Goal: Information Seeking & Learning: Check status

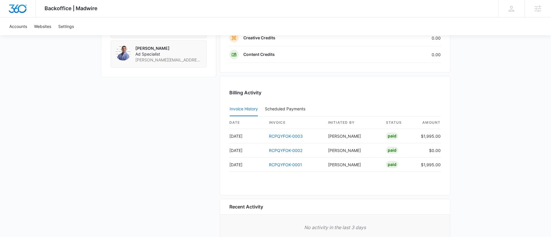
scroll to position [553, 0]
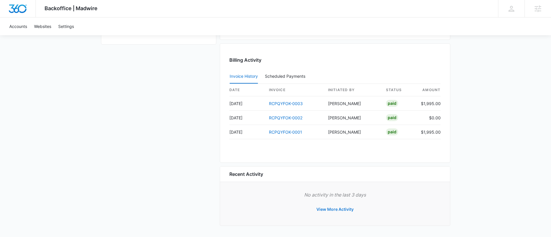
click at [334, 209] on button "View More Activity" at bounding box center [335, 209] width 49 height 14
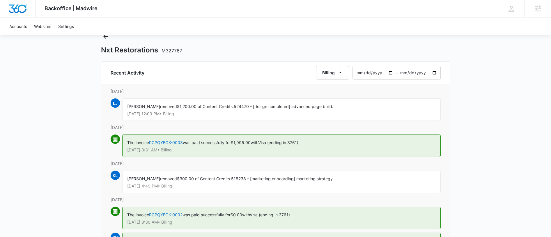
scroll to position [58, 0]
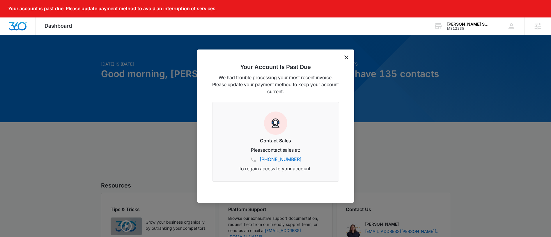
click at [345, 57] on icon "dismiss this dialog" at bounding box center [347, 57] width 4 height 4
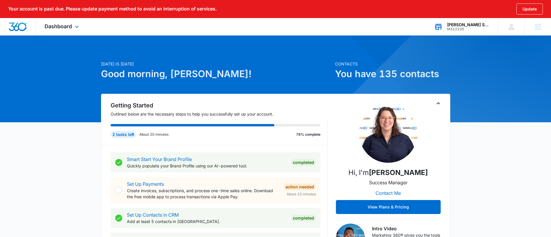
click at [465, 27] on div "M312235" at bounding box center [468, 29] width 43 height 4
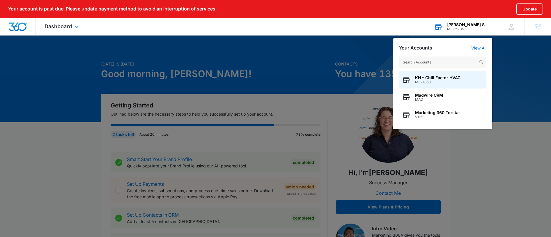
click at [442, 64] on input "text" at bounding box center [442, 63] width 87 height 12
click at [524, 46] on div at bounding box center [275, 118] width 551 height 237
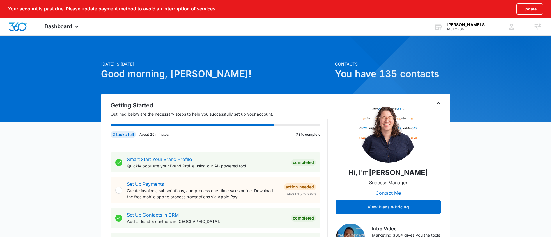
drag, startPoint x: 402, startPoint y: 112, endPoint x: 416, endPoint y: 107, distance: 14.7
click at [402, 112] on img at bounding box center [388, 134] width 58 height 58
click at [435, 101] on icon "Toggle Collapse" at bounding box center [438, 103] width 7 height 7
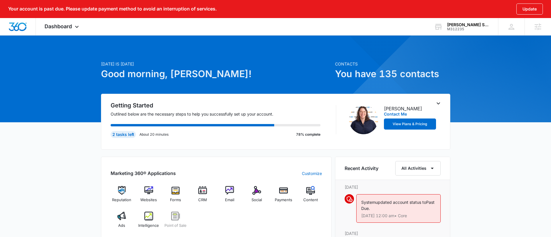
click at [437, 103] on icon "Toggle Collapse" at bounding box center [438, 104] width 3 height 2
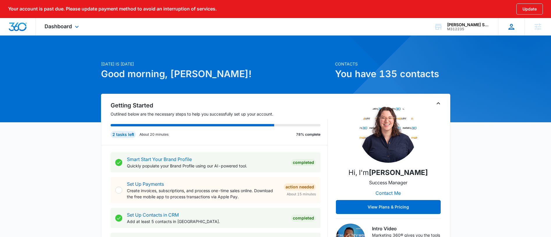
click at [508, 25] on div at bounding box center [511, 26] width 9 height 9
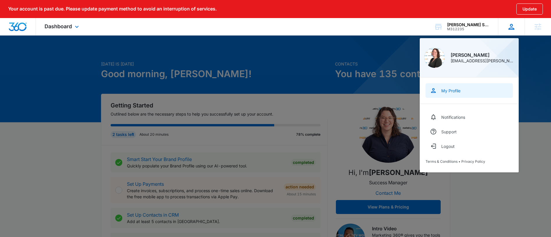
click at [442, 93] on div "My Profile" at bounding box center [451, 90] width 19 height 5
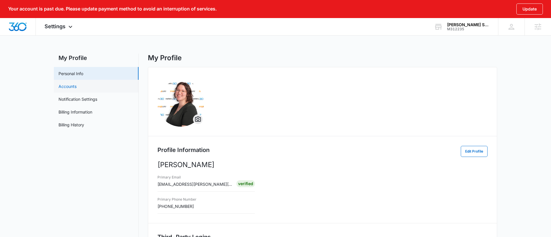
click at [75, 87] on link "Accounts" at bounding box center [68, 86] width 18 height 6
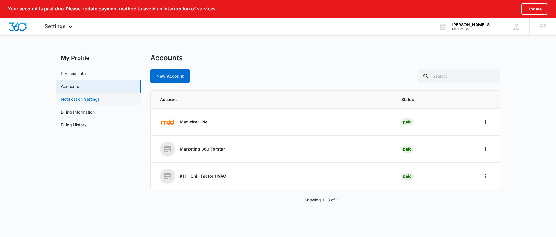
click at [100, 98] on link "Notification Settings" at bounding box center [80, 99] width 39 height 6
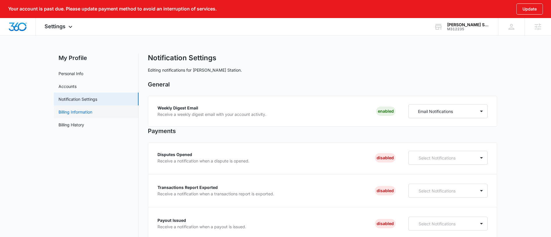
click at [84, 109] on link "Billing Information" at bounding box center [76, 112] width 34 height 6
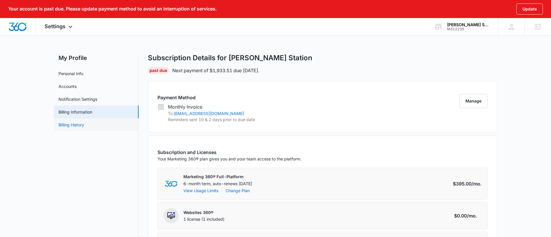
click at [77, 126] on link "Billing History" at bounding box center [72, 125] width 26 height 6
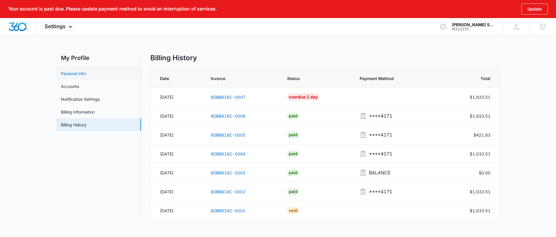
click at [86, 73] on link "Personal Info" at bounding box center [73, 73] width 25 height 6
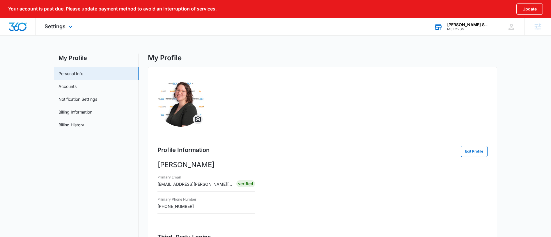
click at [461, 31] on div "NOLA Station M312235 Your Accounts View All" at bounding box center [462, 26] width 73 height 17
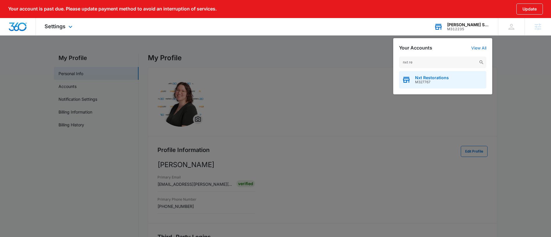
type input "nxt re"
click at [441, 76] on span "Nxt Restorations" at bounding box center [432, 77] width 34 height 5
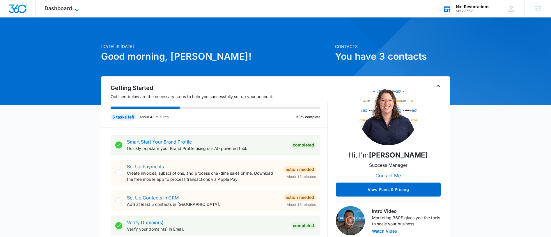
click at [68, 10] on span "Dashboard" at bounding box center [58, 8] width 27 height 6
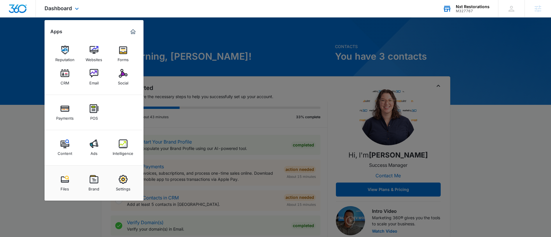
click at [72, 9] on div "Dashboard Apps Reputation Websites Forms CRM Email Social Payments POS Content …" at bounding box center [62, 8] width 53 height 17
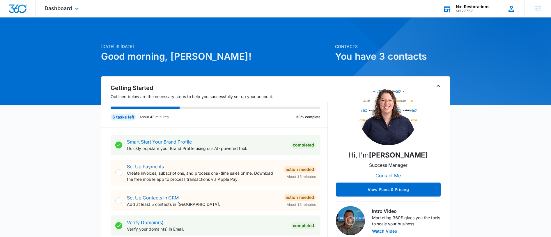
click at [508, 14] on div "Karissa Harris karissa.harris@madwire.com My Profile Notifications Support Logo…" at bounding box center [511, 8] width 27 height 17
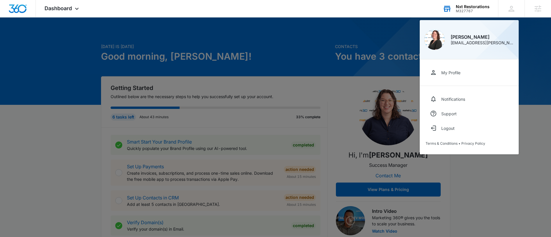
click at [341, 65] on div at bounding box center [275, 118] width 551 height 237
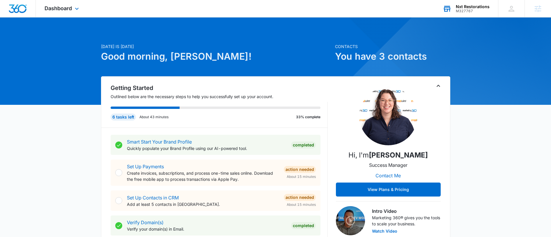
click at [54, 13] on div "Dashboard Apps Reputation Websites Forms CRM Email Social Payments POS Content …" at bounding box center [62, 8] width 53 height 17
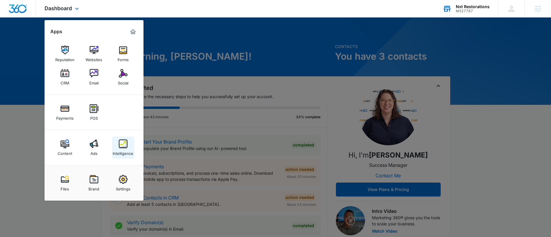
click at [127, 149] on div "Intelligence" at bounding box center [123, 152] width 21 height 8
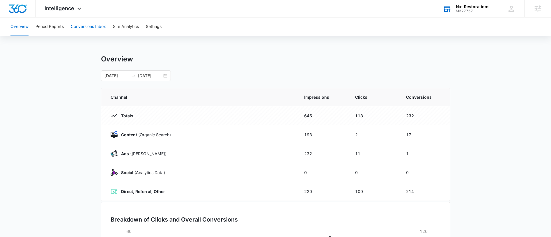
click at [99, 27] on button "Conversions Inbox" at bounding box center [88, 26] width 35 height 19
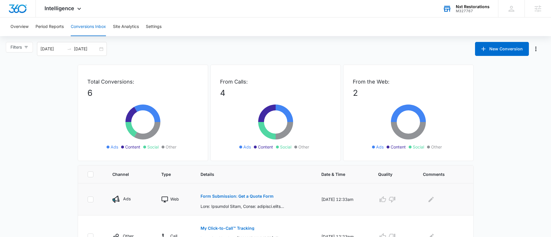
click at [238, 197] on p "Form Submission: Get a Quote Form" at bounding box center [237, 196] width 73 height 4
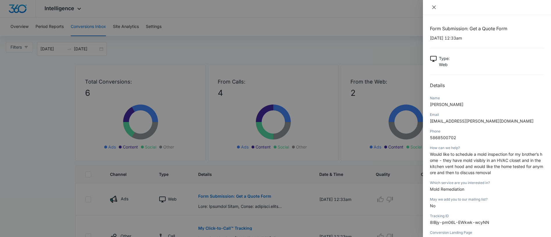
click at [432, 8] on icon "close" at bounding box center [434, 7] width 5 height 5
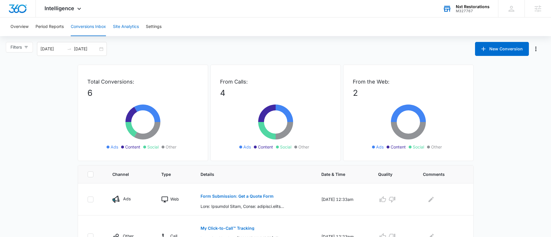
click at [122, 28] on button "Site Analytics" at bounding box center [126, 26] width 26 height 19
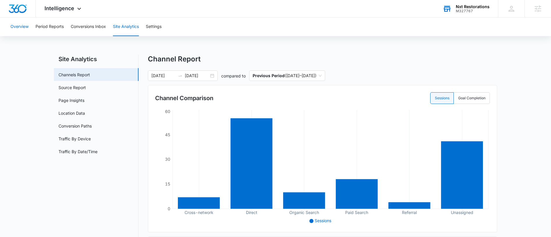
click at [20, 31] on button "Overview" at bounding box center [19, 26] width 18 height 19
